Goal: Transaction & Acquisition: Book appointment/travel/reservation

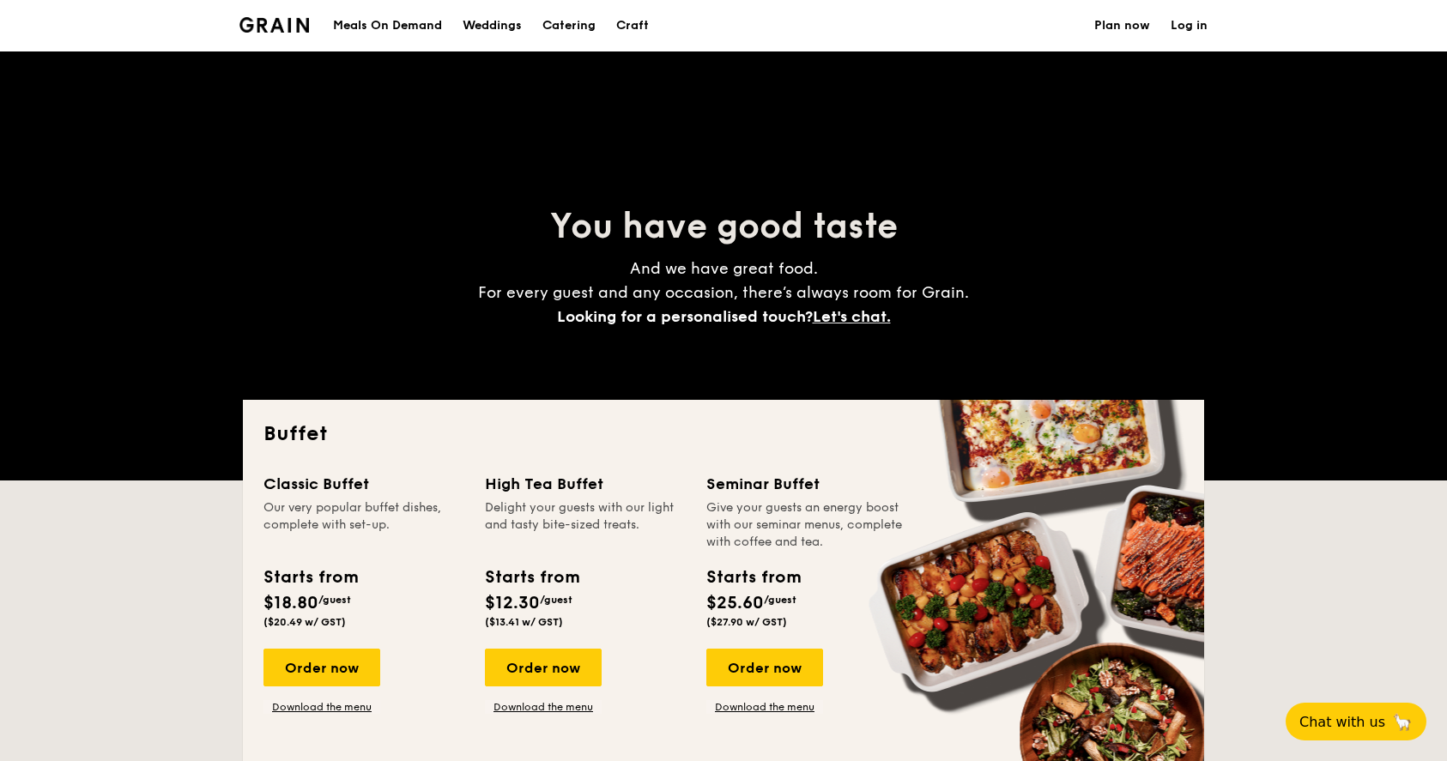
select select
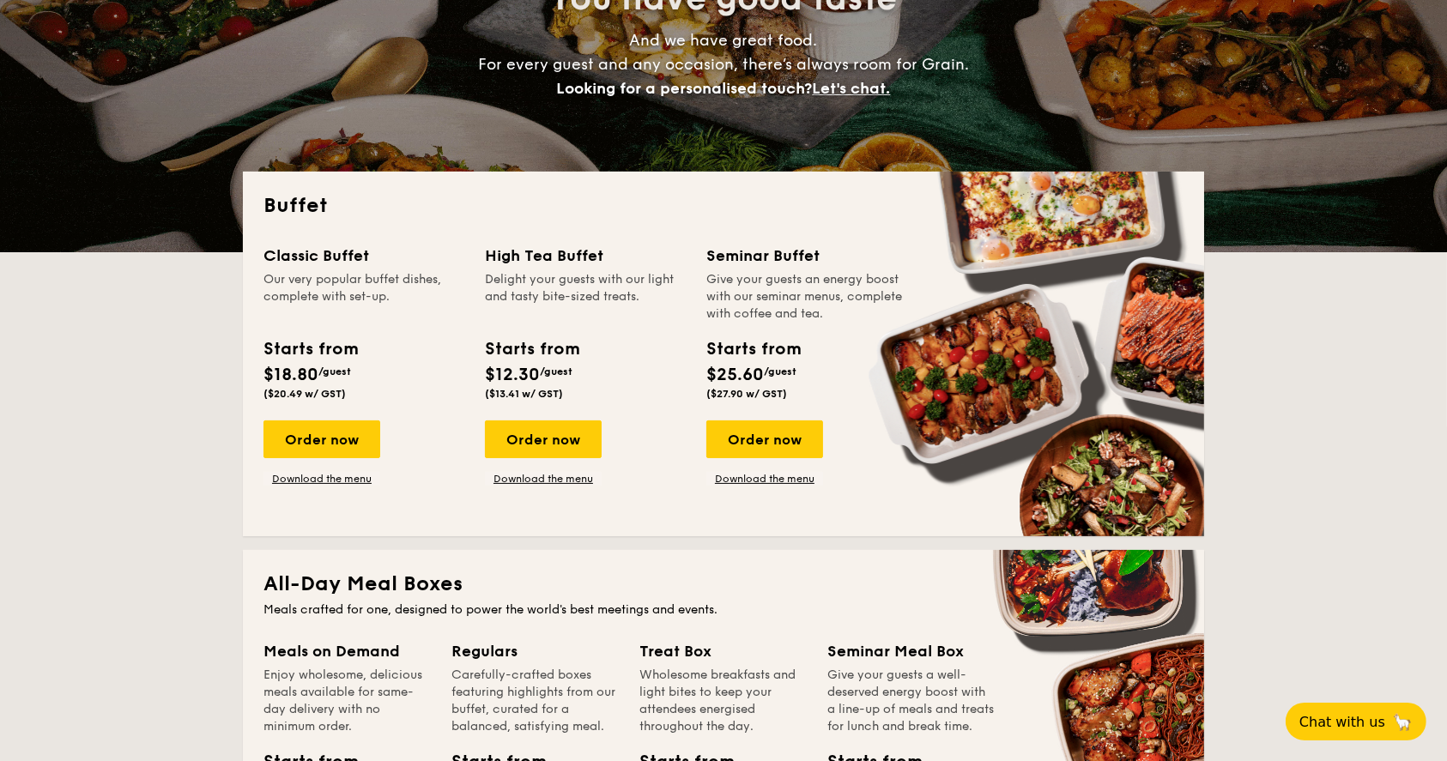
scroll to position [343, 0]
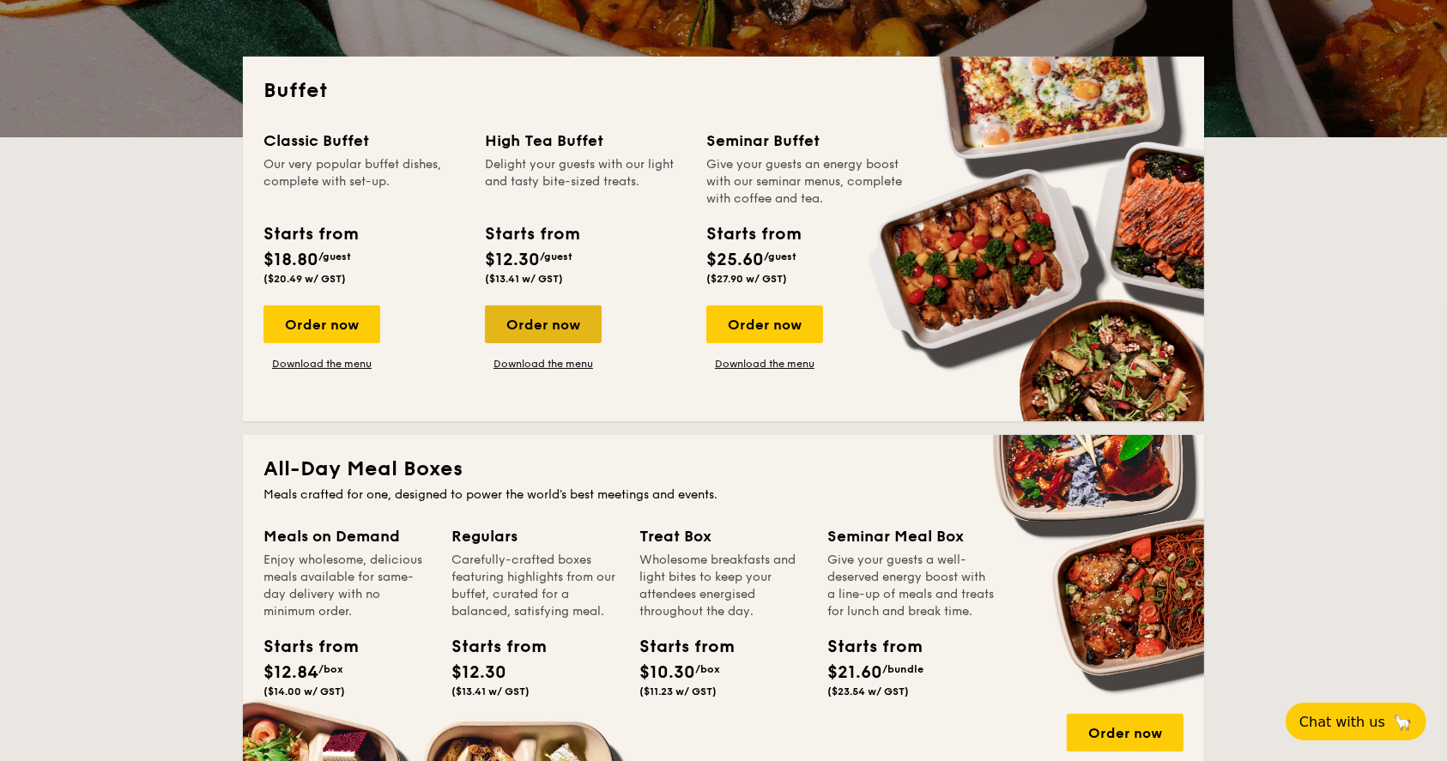
click at [547, 318] on div "Order now" at bounding box center [543, 324] width 117 height 38
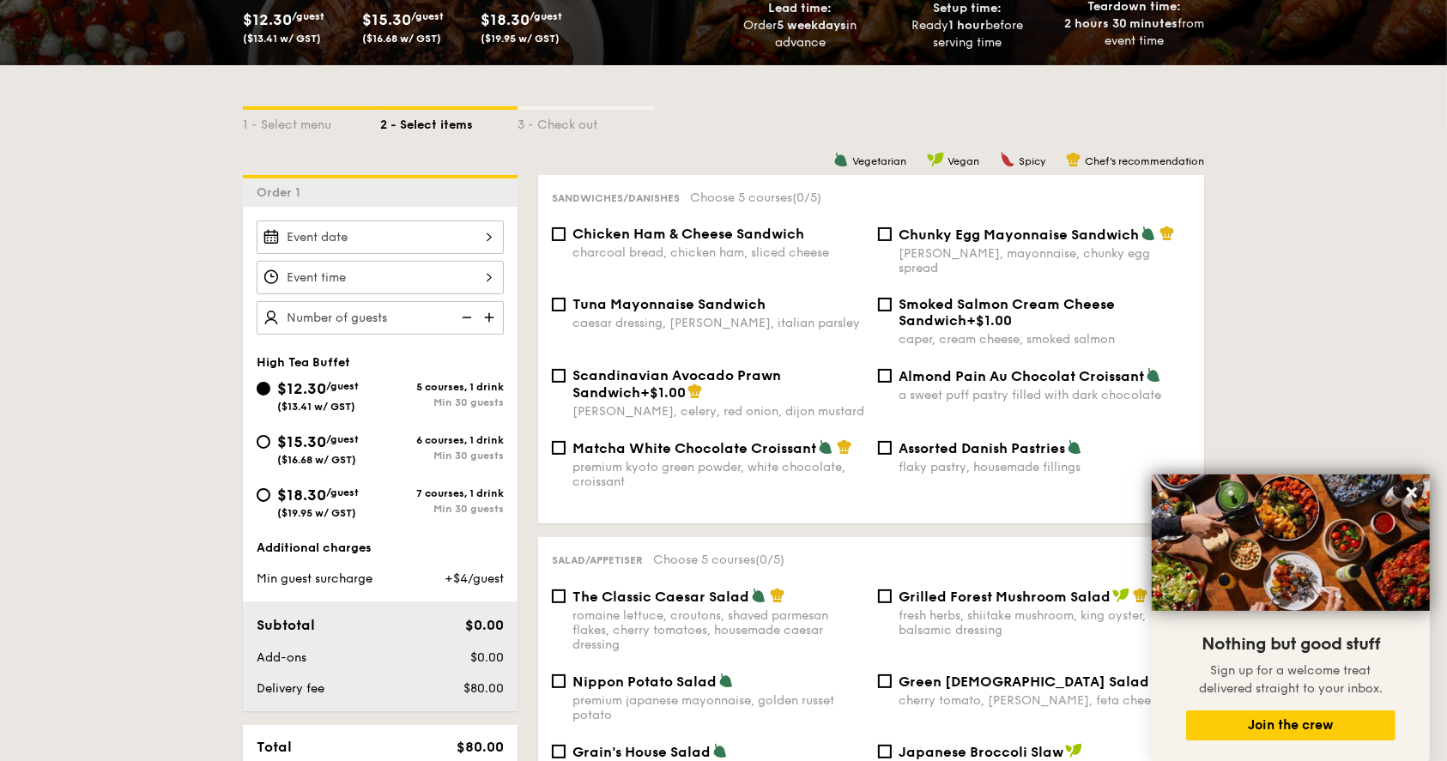
scroll to position [343, 0]
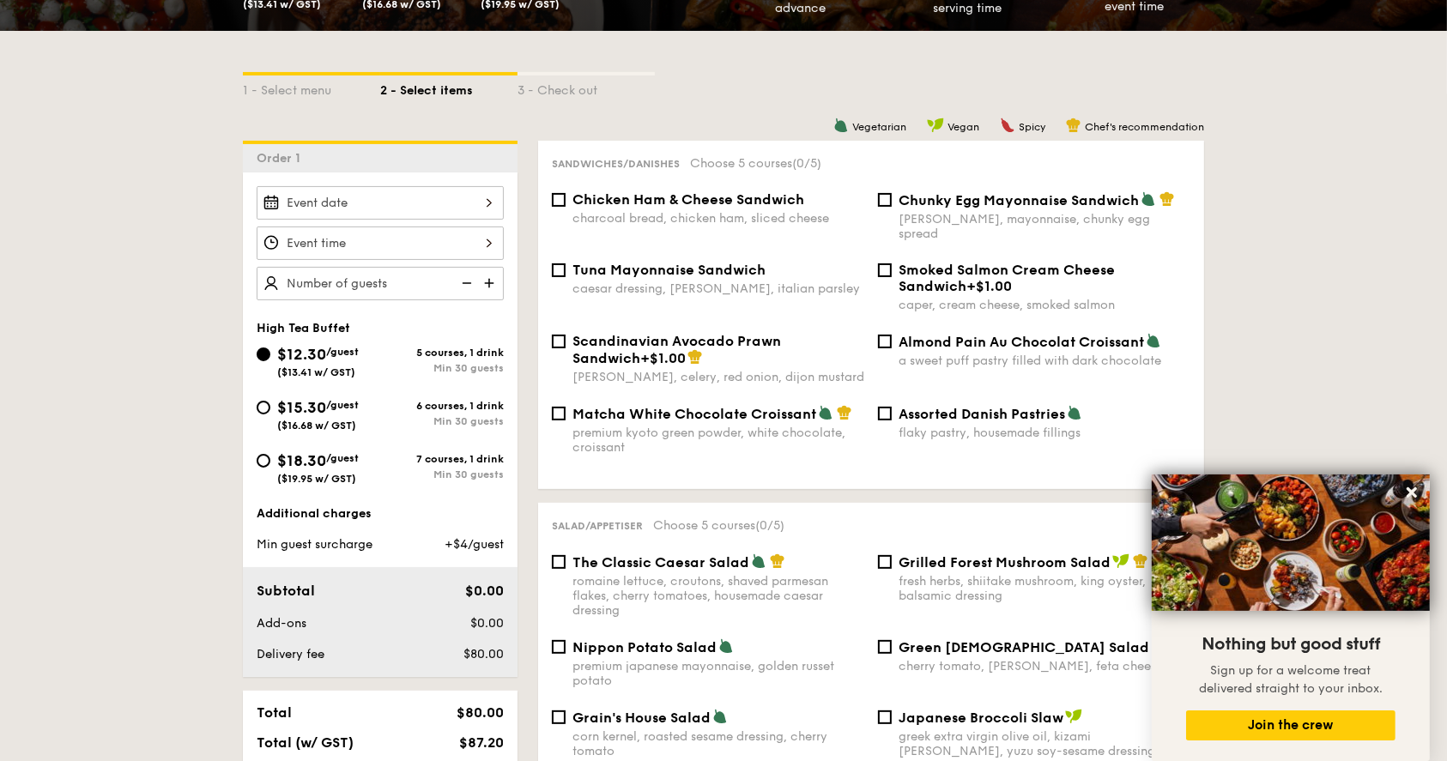
click at [886, 209] on div "Chunky Egg Mayonnaise Sandwich dijon mustard, mayonnaise, chunky egg spread" at bounding box center [1034, 216] width 326 height 50
click at [886, 201] on input "Chunky Egg Mayonnaise Sandwich dijon mustard, mayonnaise, chunky egg spread" at bounding box center [885, 200] width 14 height 14
checkbox input "true"
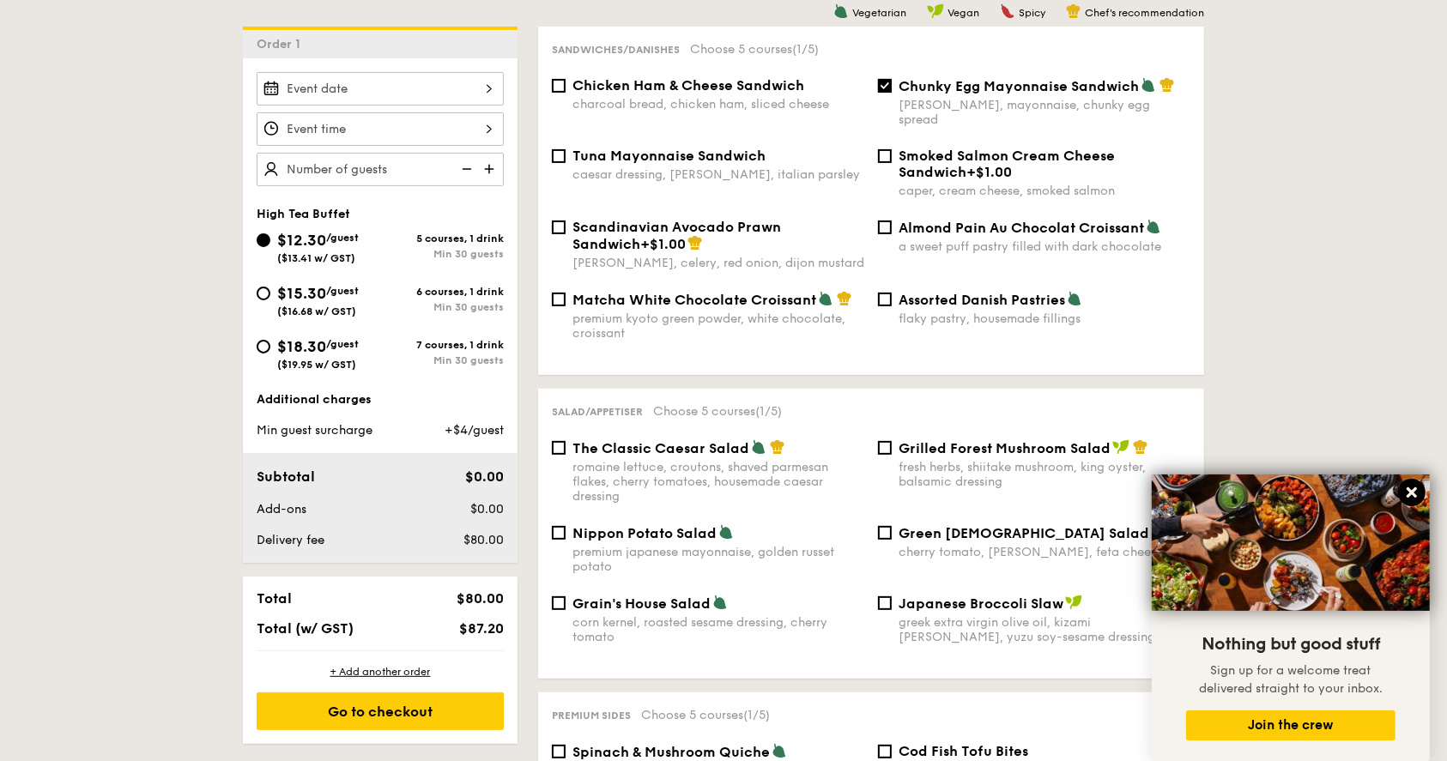
click at [1419, 493] on button at bounding box center [1411, 492] width 27 height 27
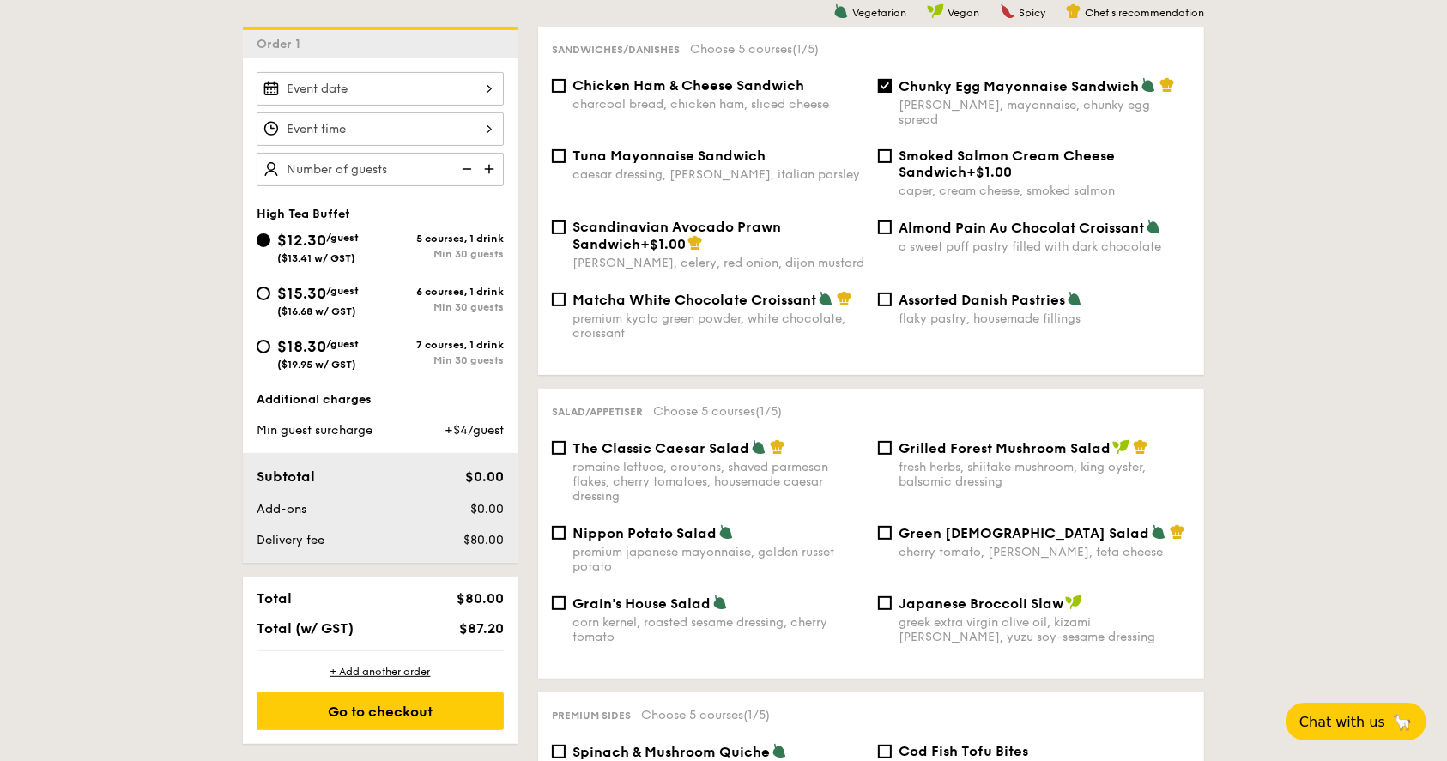
click at [782, 460] on div "romaine lettuce, croutons, shaved parmesan flakes, cherry tomatoes, housemade c…" at bounding box center [718, 482] width 292 height 44
click at [565, 455] on input "The Classic Caesar Salad romaine lettuce, croutons, shaved parmesan flakes, che…" at bounding box center [559, 448] width 14 height 14
checkbox input "true"
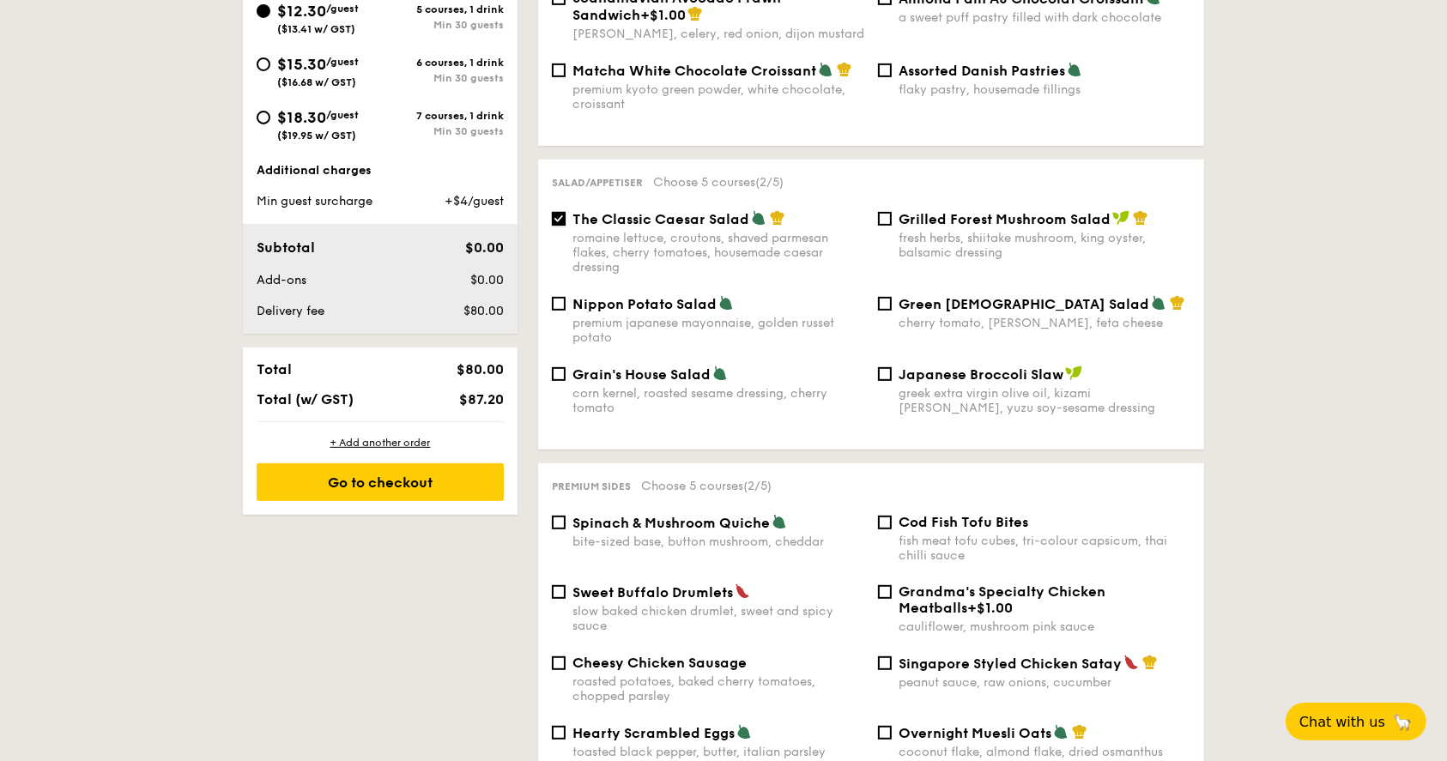
scroll to position [801, 0]
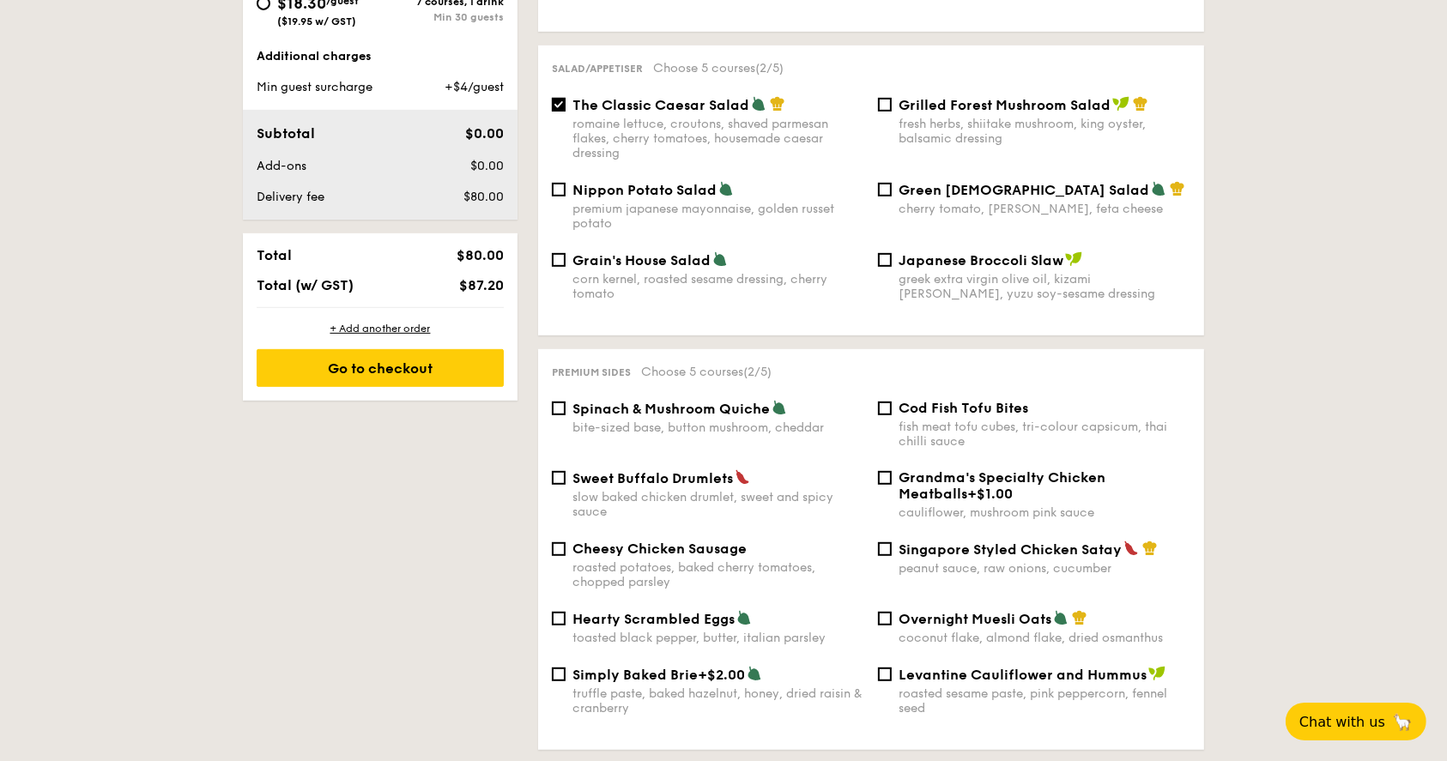
click at [955, 469] on span "Grandma's Specialty Chicken Meatballs" at bounding box center [1001, 485] width 207 height 33
click at [891, 471] on input "Grandma's Specialty Chicken Meatballs +$1.00 cauliflower, mushroom pink sauce" at bounding box center [885, 478] width 14 height 14
checkbox input "true"
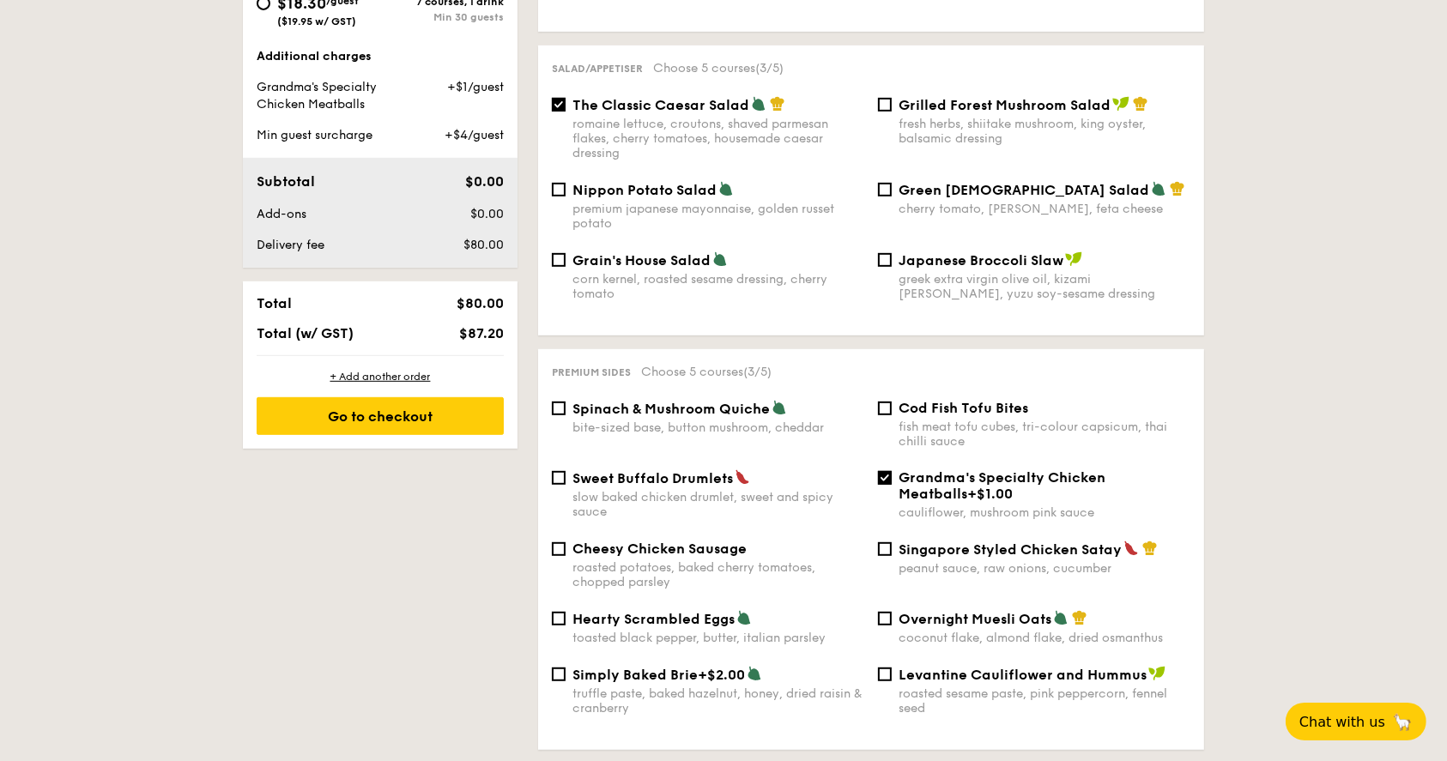
click at [755, 420] on div "bite-sized base, button mushroom, cheddar" at bounding box center [718, 427] width 292 height 15
click at [565, 415] on input "Spinach & Mushroom Quiche bite-sized base, button mushroom, cheddar" at bounding box center [559, 409] width 14 height 14
checkbox input "true"
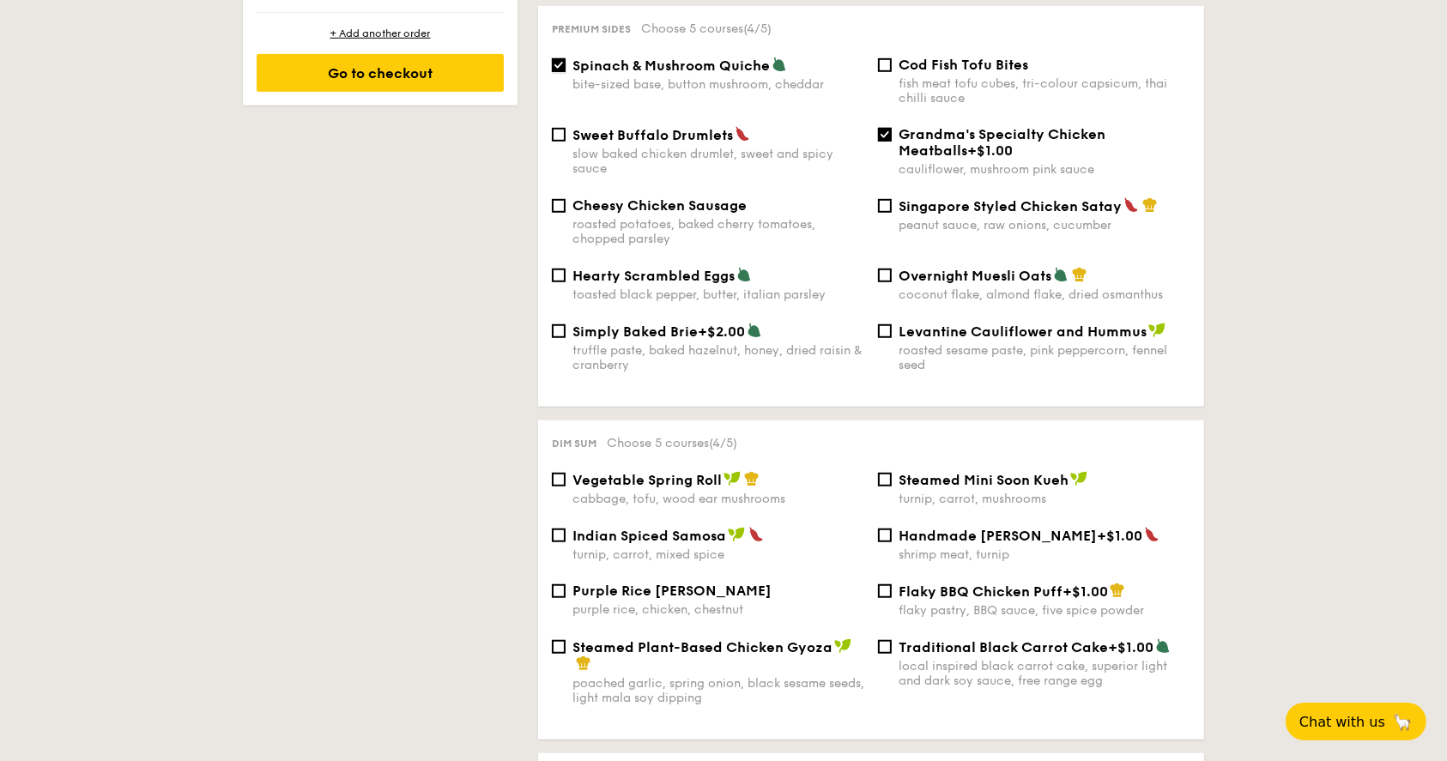
scroll to position [1258, 0]
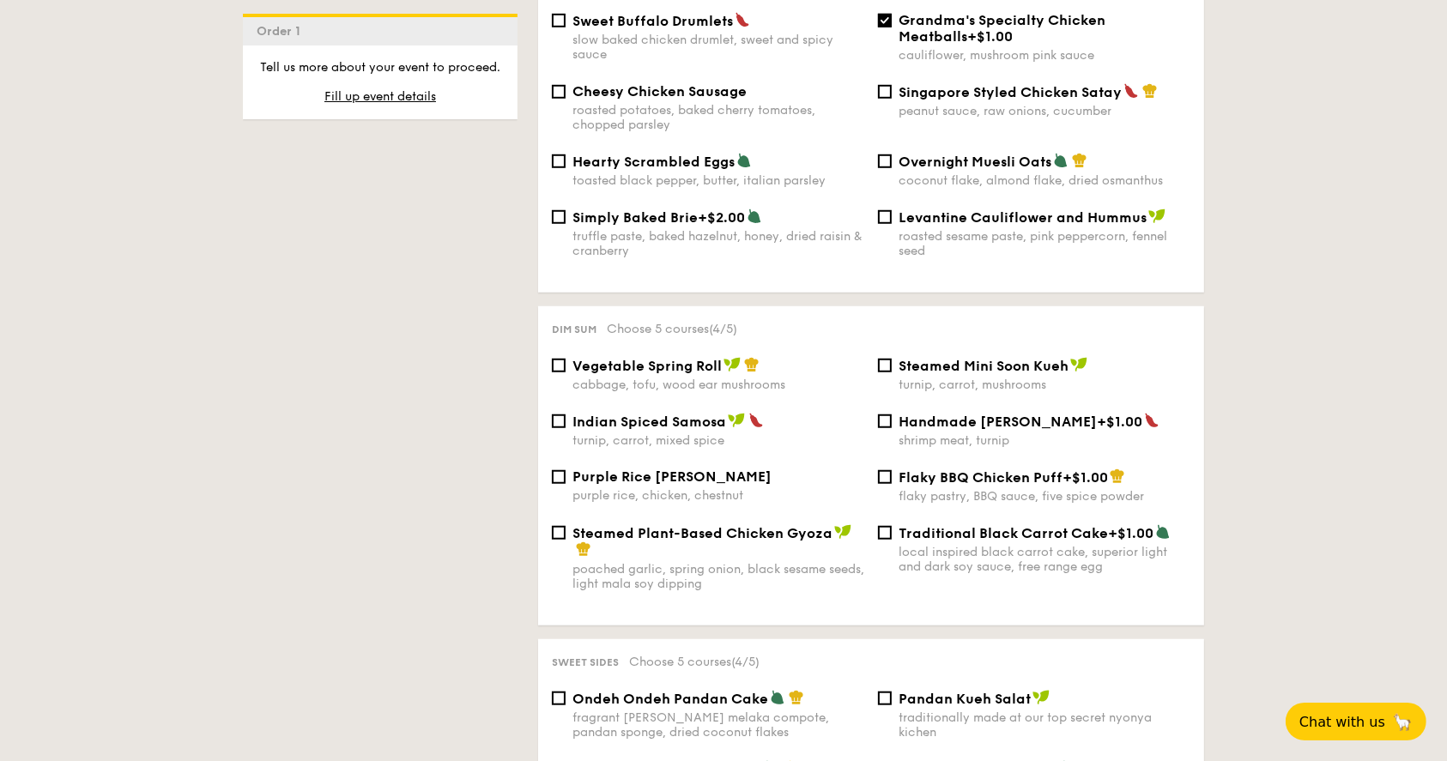
click at [698, 529] on div "Steamed Plant-Based Chicken Gyoza" at bounding box center [718, 541] width 292 height 34
click at [565, 529] on input "Steamed Plant-Based Chicken Gyoza poached garlic, spring onion, black sesame se…" at bounding box center [559, 533] width 14 height 14
checkbox input "true"
click at [748, 378] on div "cabbage, tofu, wood ear mushrooms" at bounding box center [718, 385] width 292 height 15
click at [565, 368] on input "Vegetable Spring Roll cabbage, tofu, wood ear mushrooms" at bounding box center [559, 366] width 14 height 14
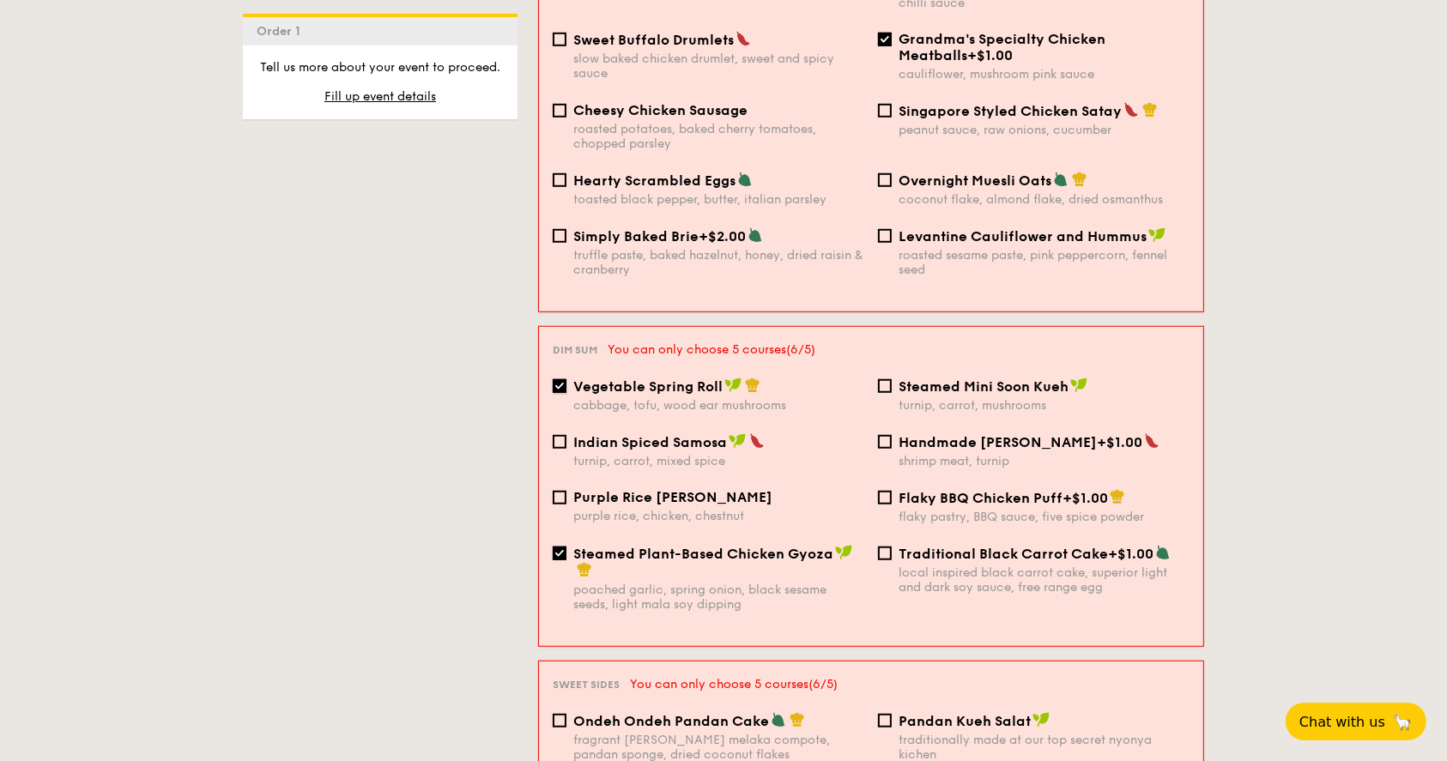
scroll to position [1262, 0]
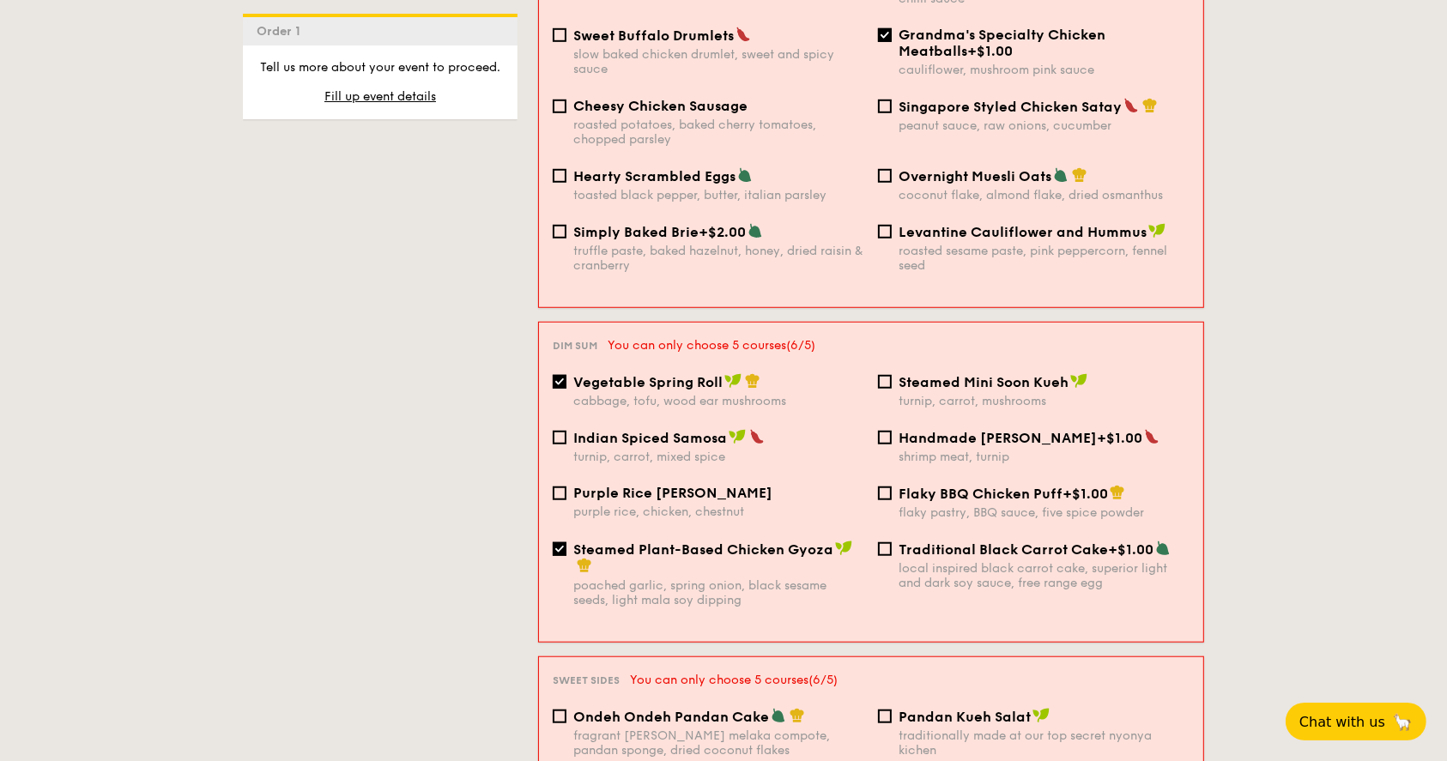
click at [746, 394] on div "cabbage, tofu, wood ear mushrooms" at bounding box center [718, 401] width 291 height 15
click at [566, 375] on input "Vegetable Spring Roll cabbage, tofu, wood ear mushrooms" at bounding box center [560, 382] width 14 height 14
checkbox input "false"
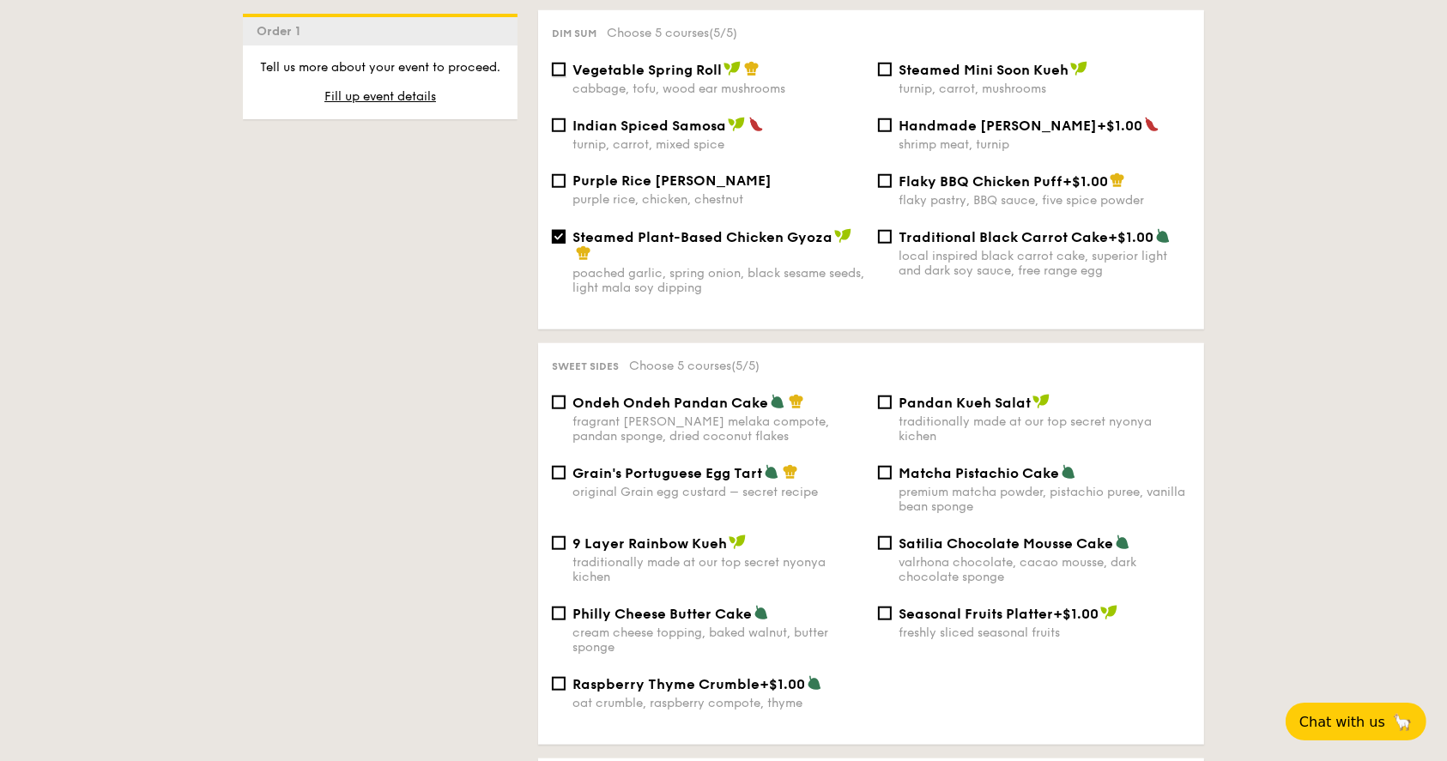
scroll to position [1601, 0]
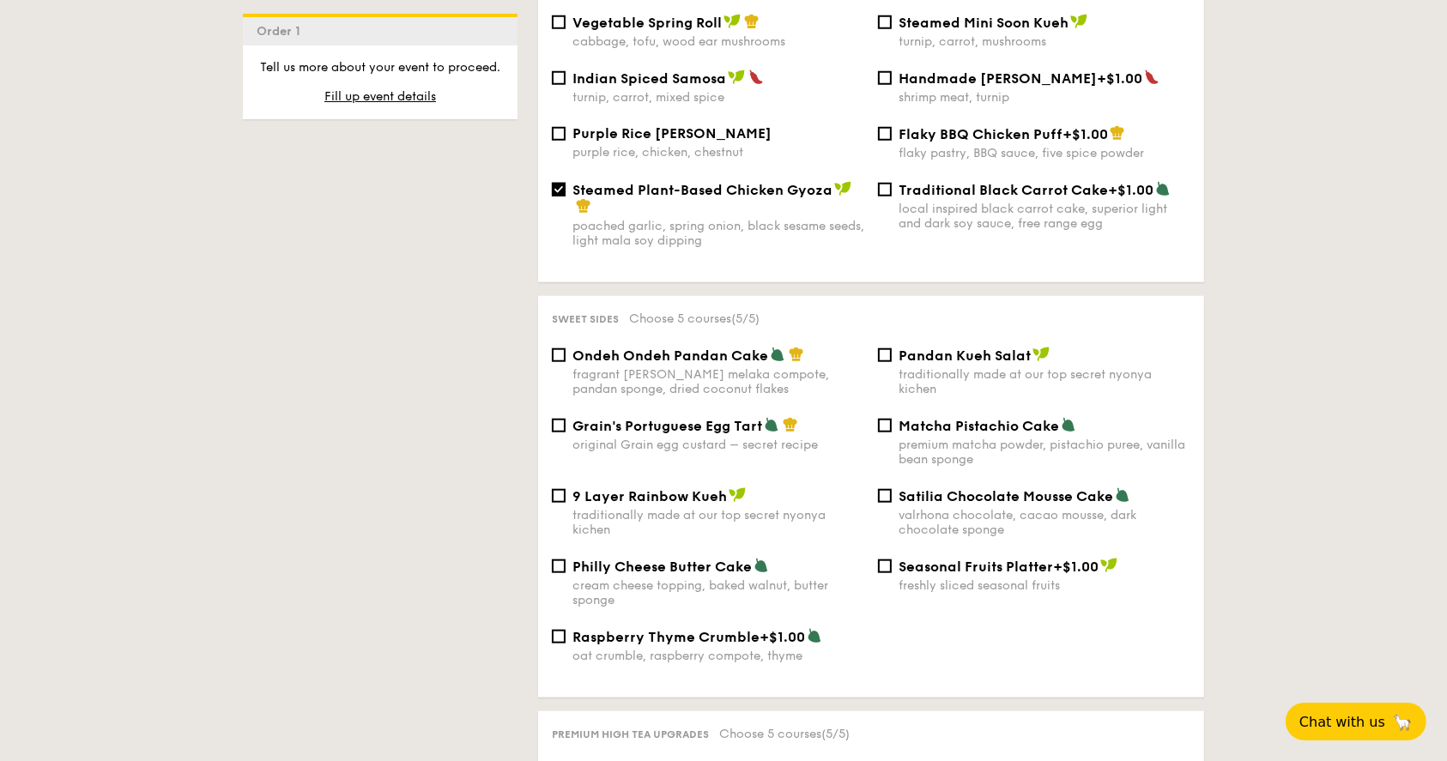
click at [1076, 559] on span "+$1.00" at bounding box center [1075, 567] width 45 height 16
click at [891, 559] on input "Seasonal Fruits Platter +$1.00 freshly sliced seasonal fruits" at bounding box center [885, 566] width 14 height 14
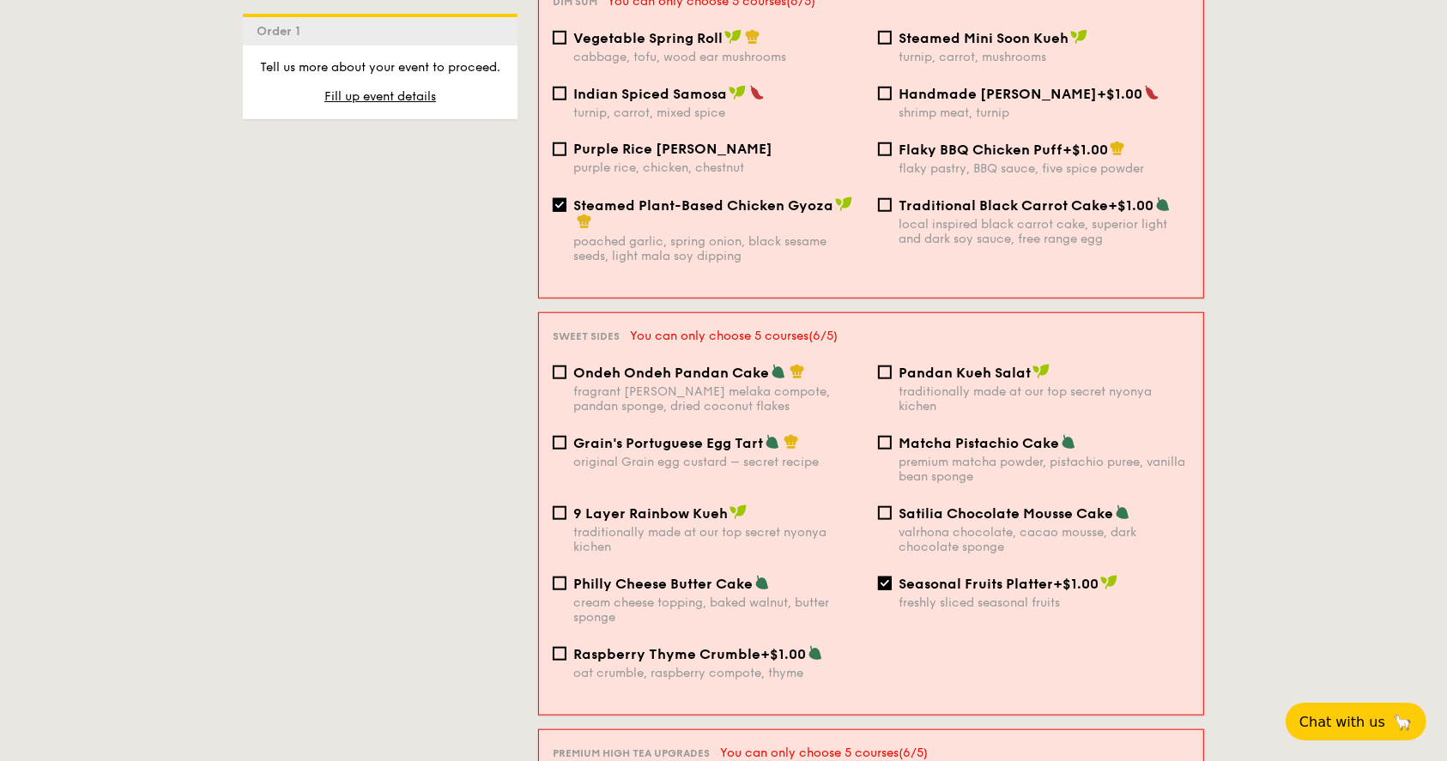
click at [1071, 576] on span "+$1.00" at bounding box center [1075, 584] width 45 height 16
click at [891, 577] on input "Seasonal Fruits Platter +$1.00 freshly sliced seasonal fruits" at bounding box center [885, 584] width 14 height 14
checkbox input "false"
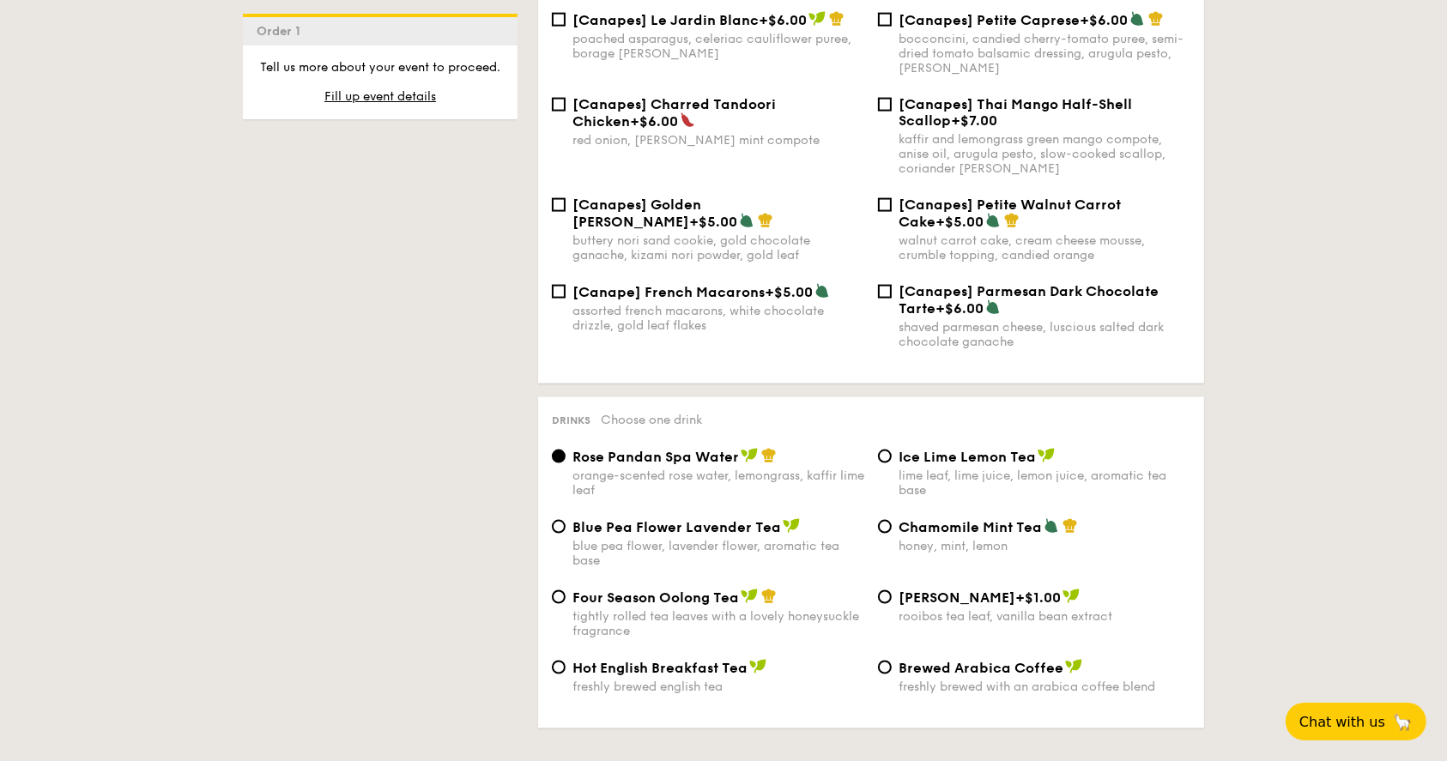
scroll to position [2631, 0]
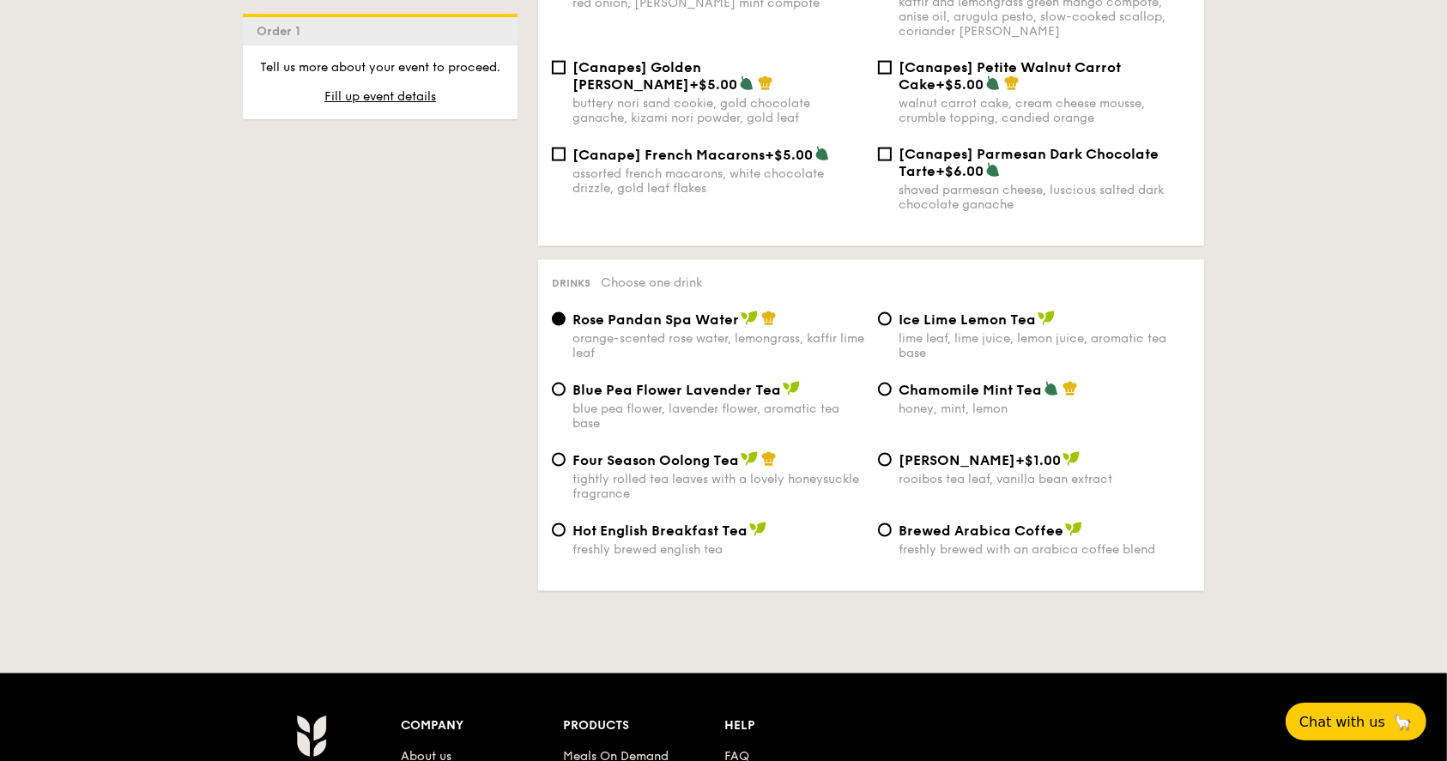
click at [1010, 382] on span "Chamomile Mint Tea" at bounding box center [969, 390] width 143 height 16
click at [891, 383] on input "Chamomile Mint Tea honey, mint, lemon" at bounding box center [885, 390] width 14 height 14
radio input "true"
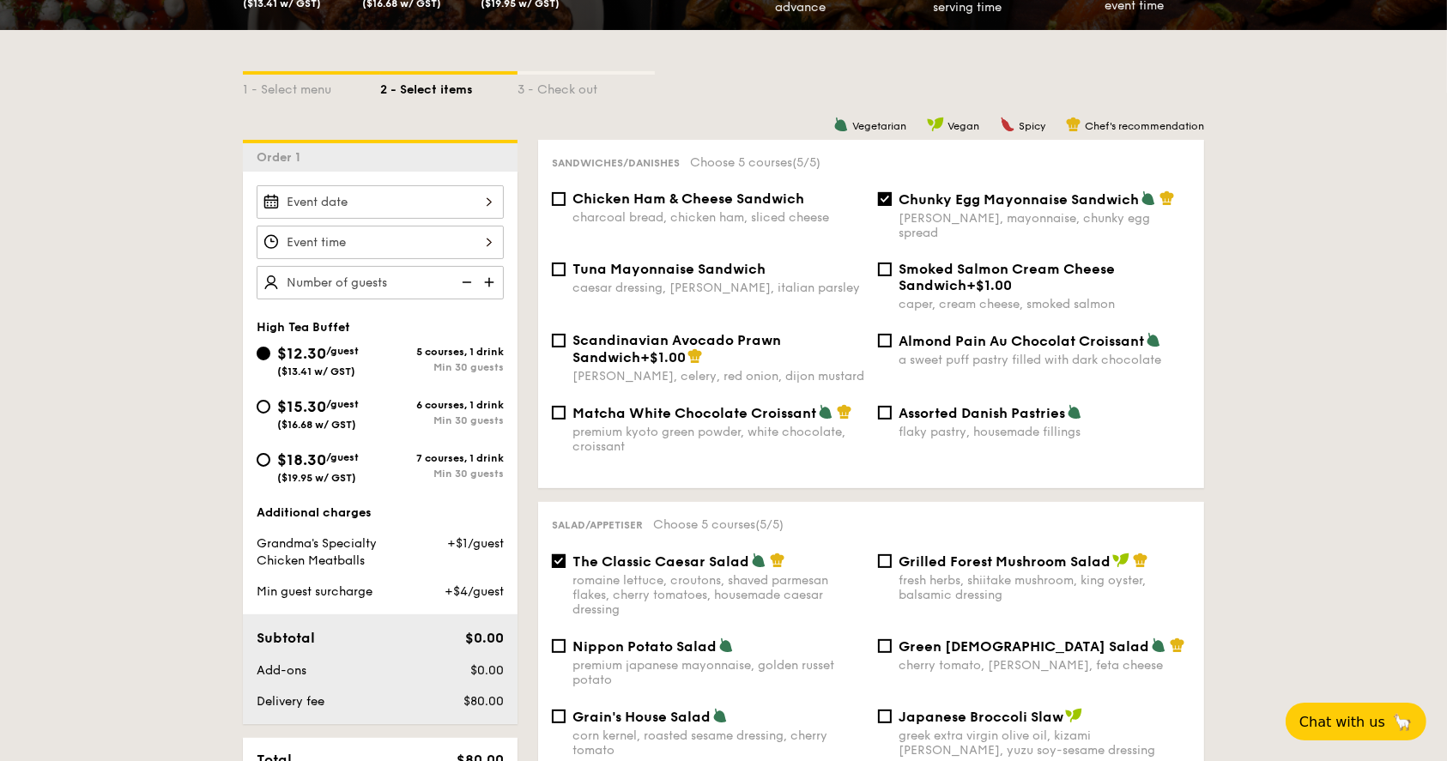
scroll to position [343, 0]
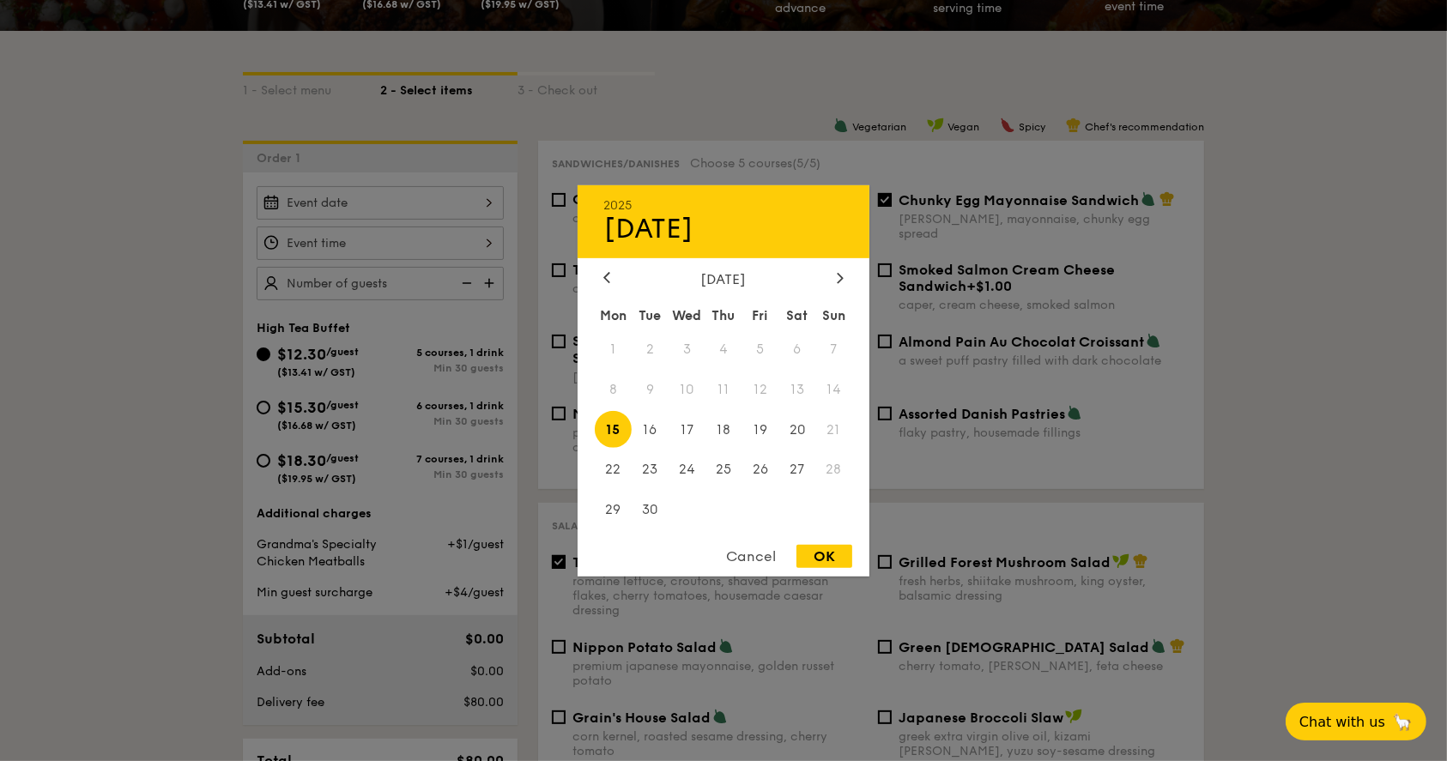
click at [446, 208] on div "2025 Sep [DATE] Tue Wed Thu Fri Sat Sun 1 2 3 4 5 6 7 8 9 10 11 12 13 14 15 16 …" at bounding box center [380, 202] width 247 height 33
click at [838, 276] on icon at bounding box center [840, 277] width 7 height 11
click at [696, 390] on span "8" at bounding box center [686, 389] width 37 height 37
click at [838, 553] on div "OK" at bounding box center [824, 556] width 56 height 23
type input "[DATE]"
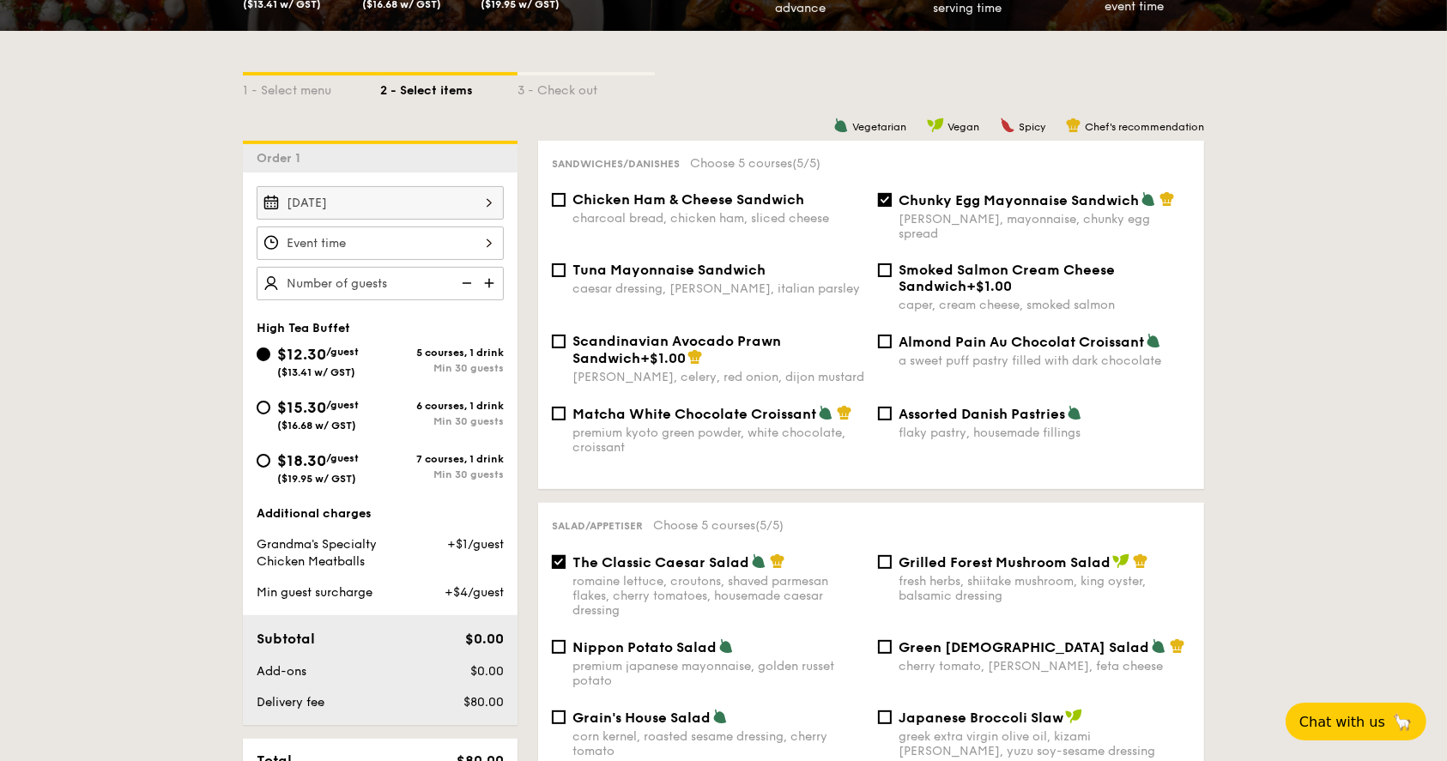
click at [366, 239] on div "12 1 2 3 4 5 6 7 8 9 10 11 00 15 30 45 am pm Cancel OK" at bounding box center [380, 243] width 247 height 33
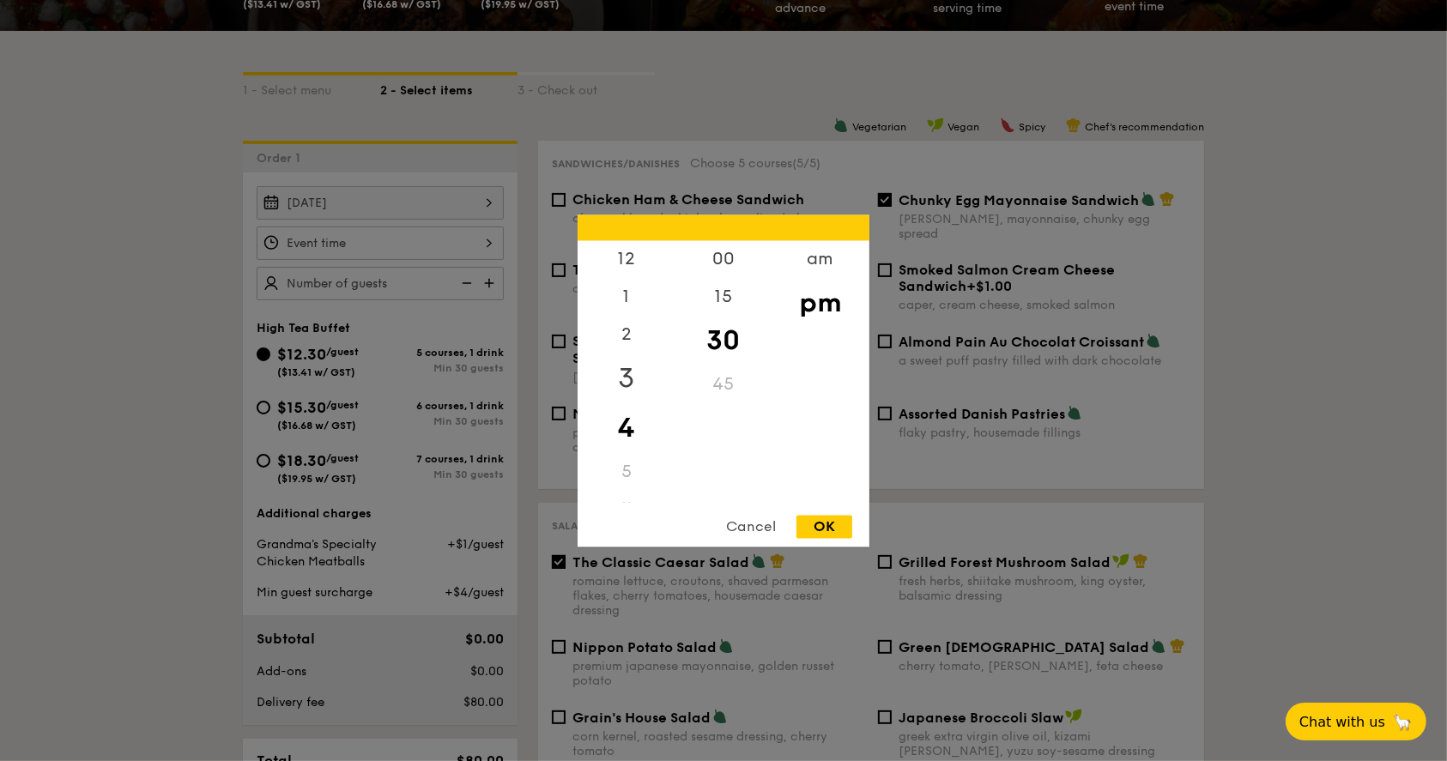
click at [629, 374] on div "3" at bounding box center [625, 379] width 97 height 50
click at [726, 266] on div "00" at bounding box center [722, 265] width 97 height 50
click at [825, 523] on div "OK" at bounding box center [824, 526] width 56 height 23
type input "3:00PM"
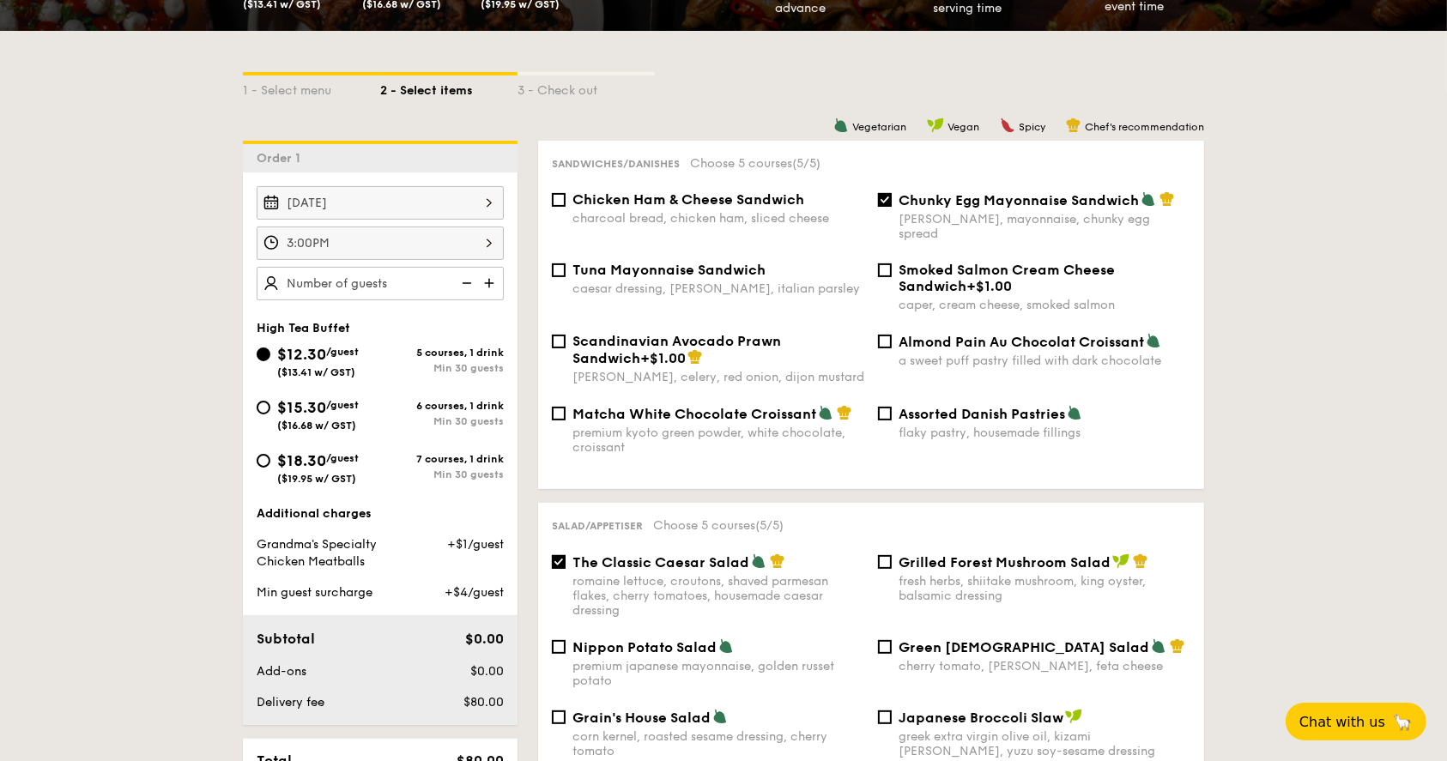
click at [493, 278] on img at bounding box center [491, 283] width 26 height 33
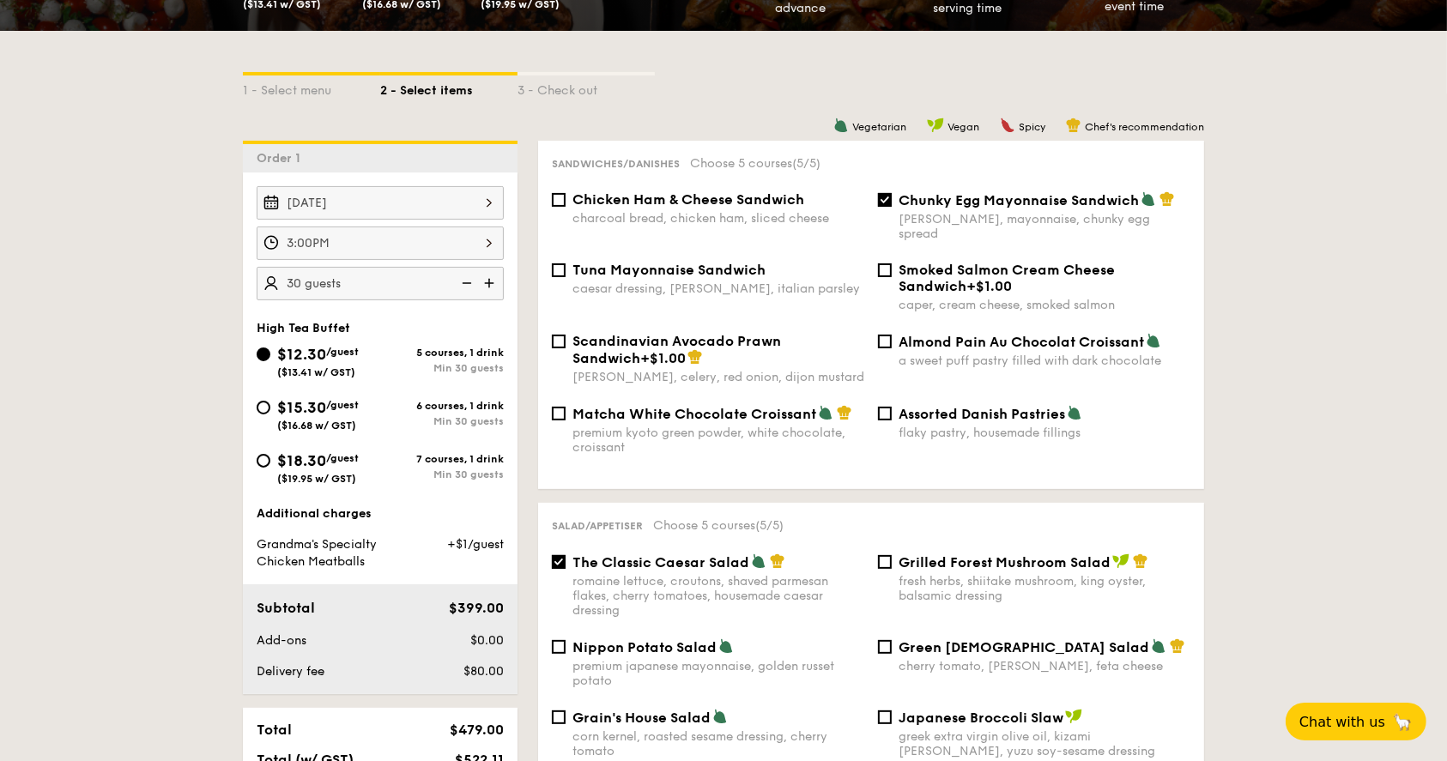
click at [474, 282] on img at bounding box center [465, 283] width 26 height 33
type input "25 guests"
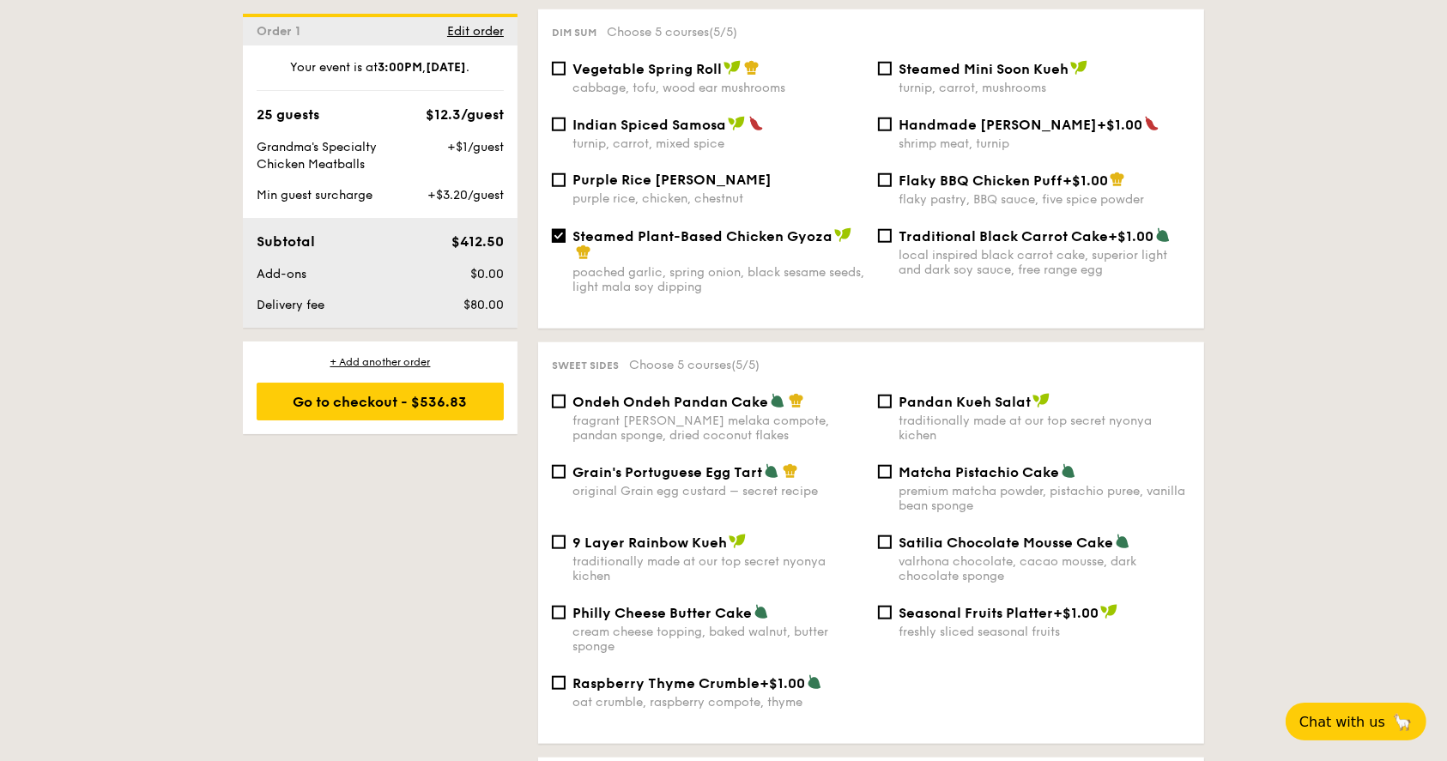
scroll to position [1601, 0]
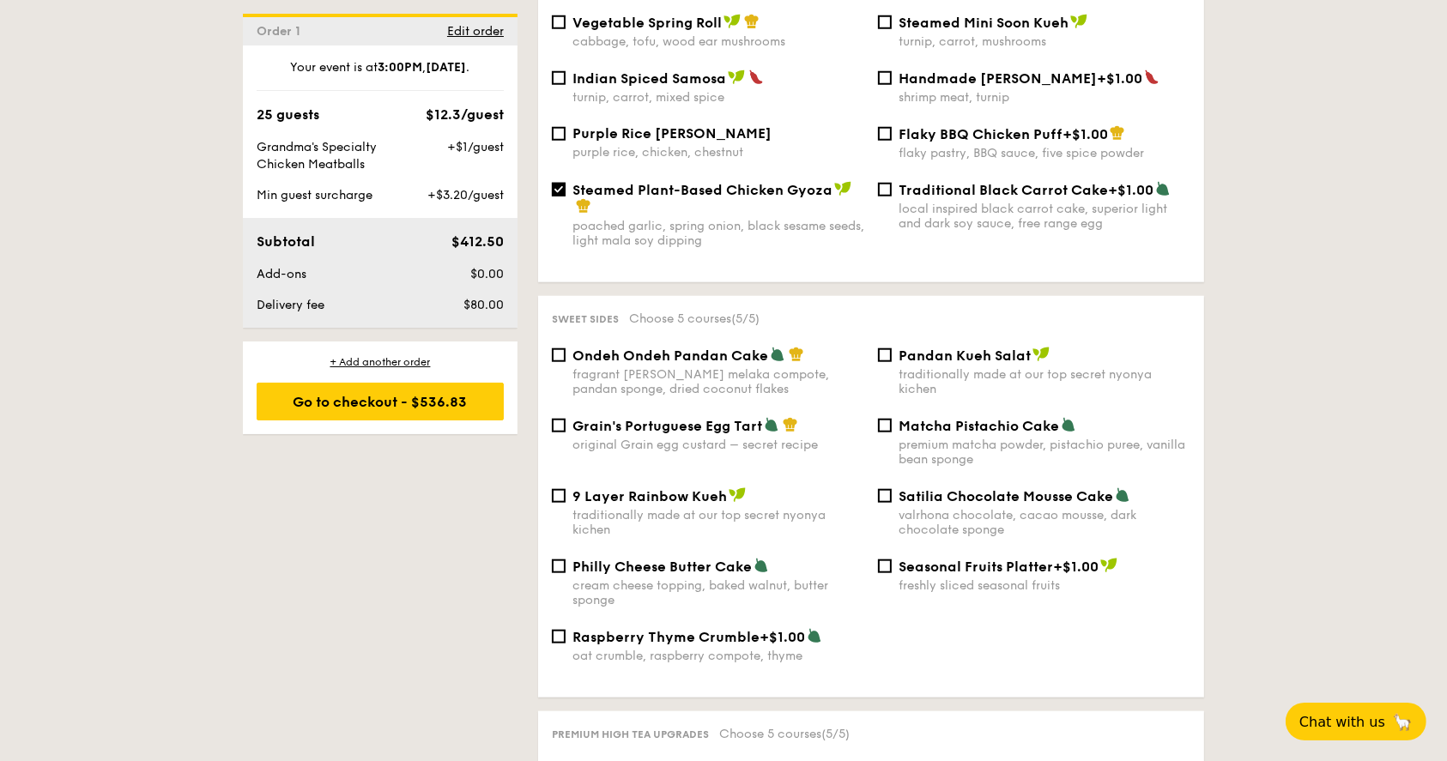
click at [1021, 559] on span "Seasonal Fruits Platter" at bounding box center [975, 567] width 154 height 16
click at [891, 559] on input "Seasonal Fruits Platter +$1.00 freshly sliced seasonal fruits" at bounding box center [885, 566] width 14 height 14
checkbox input "true"
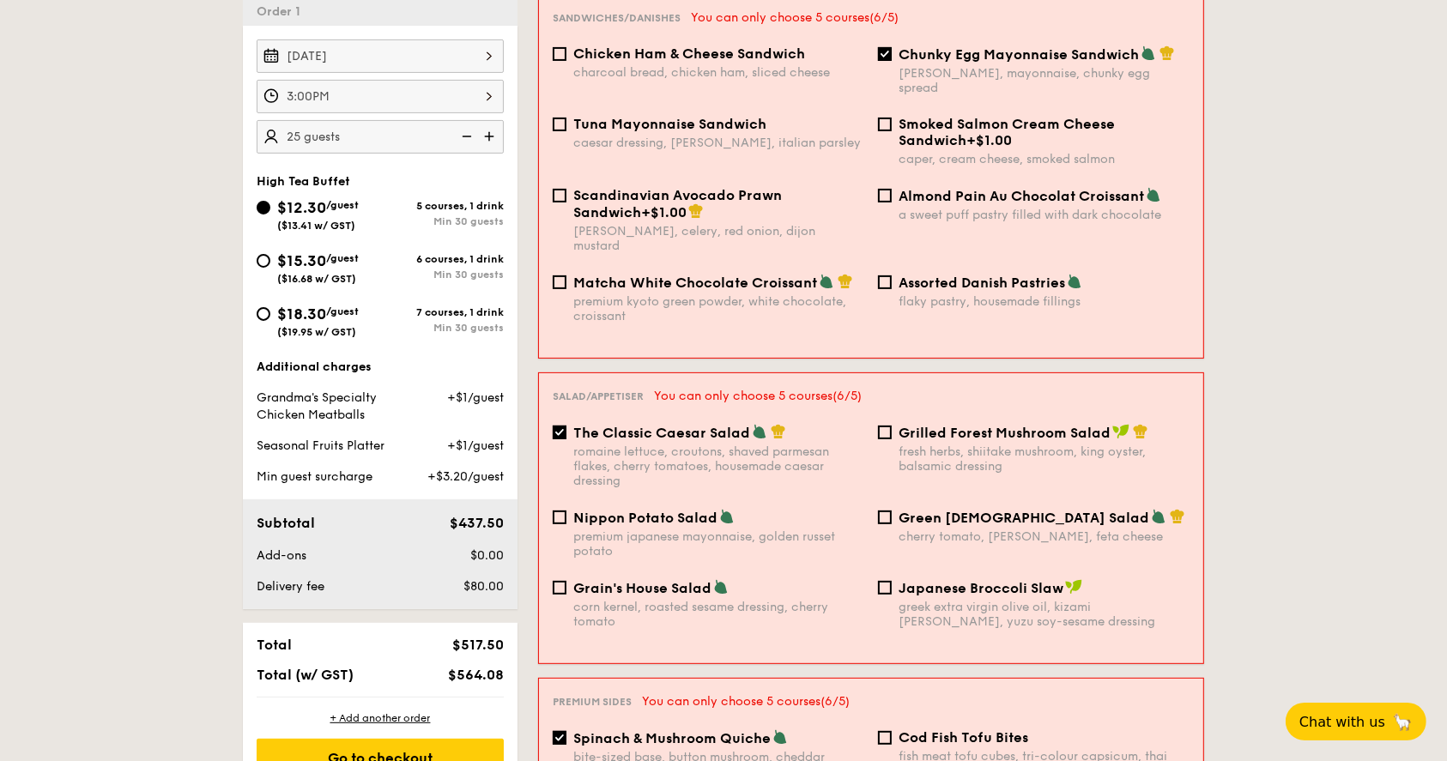
scroll to position [233, 0]
